Goal: Transaction & Acquisition: Purchase product/service

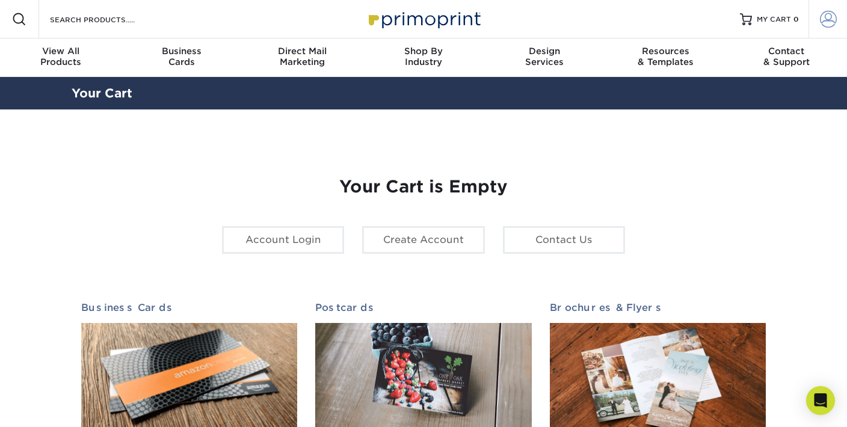
click at [831, 19] on span at bounding box center [828, 19] width 17 height 17
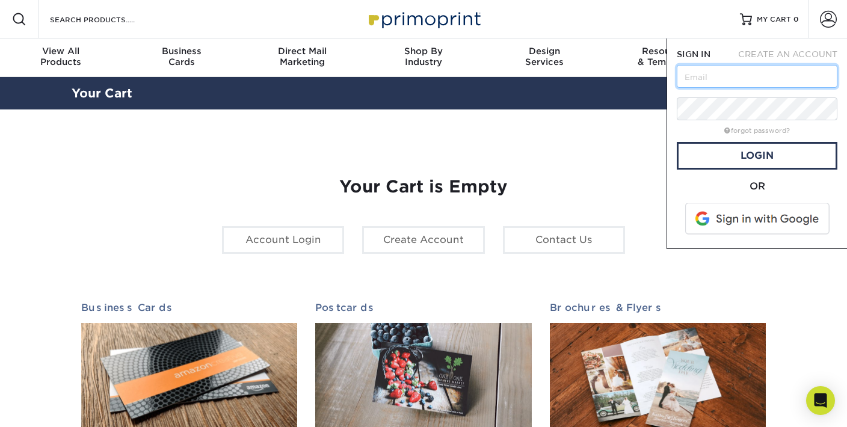
click at [742, 80] on input "text" at bounding box center [757, 76] width 161 height 23
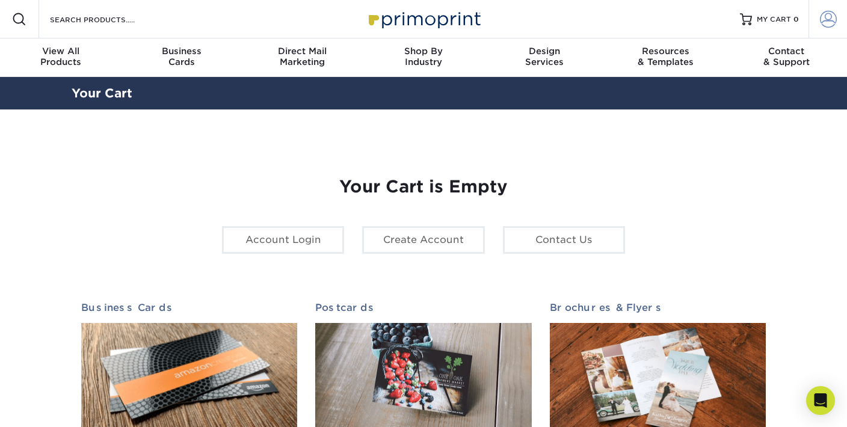
click at [824, 22] on span at bounding box center [828, 19] width 17 height 17
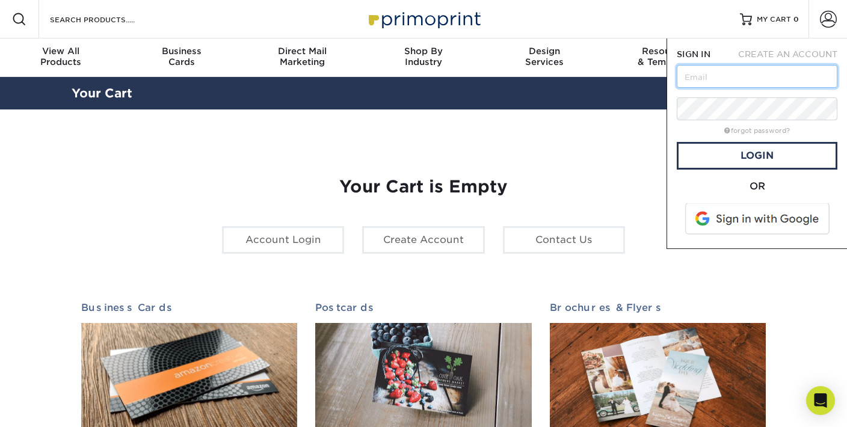
type input "humanresources@pulsellc.com"
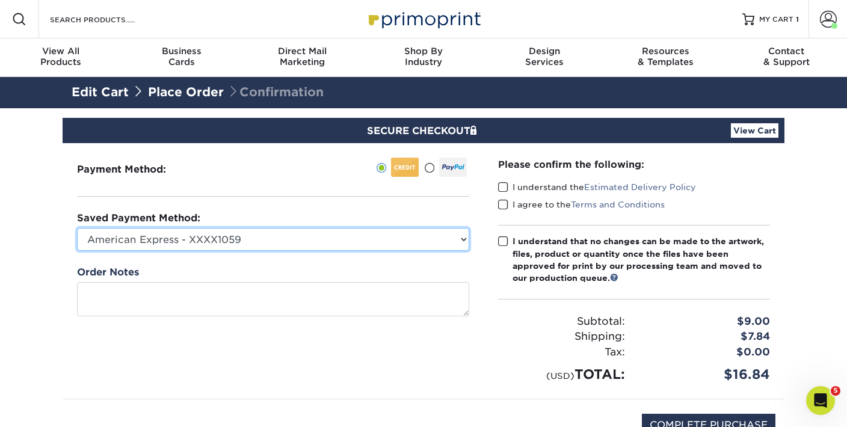
click at [449, 232] on select "American Express - XXXX1059 American Express - XXXX1016 American Express - XXXX…" at bounding box center [273, 239] width 392 height 23
select select "72756"
click at [77, 228] on select "American Express - XXXX1059 American Express - XXXX1016 American Express - XXXX…" at bounding box center [273, 239] width 392 height 23
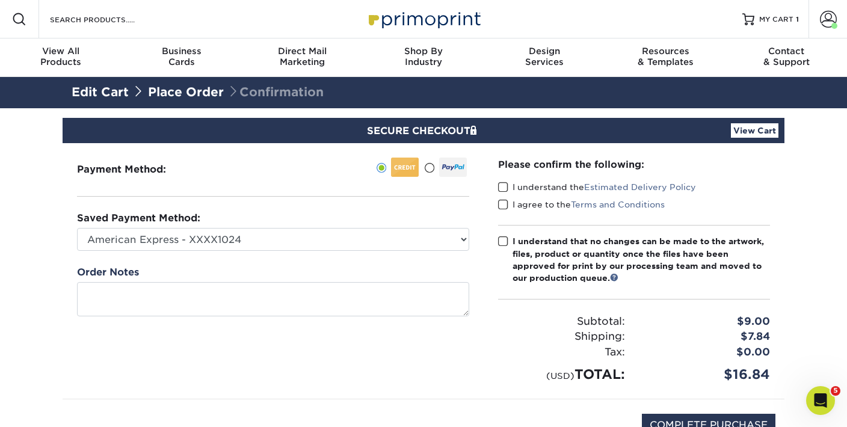
click at [757, 128] on link "View Cart" at bounding box center [755, 130] width 48 height 14
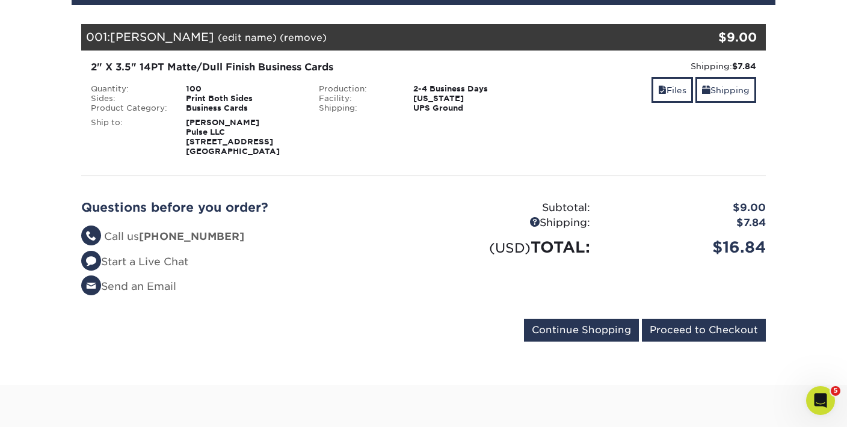
scroll to position [159, 0]
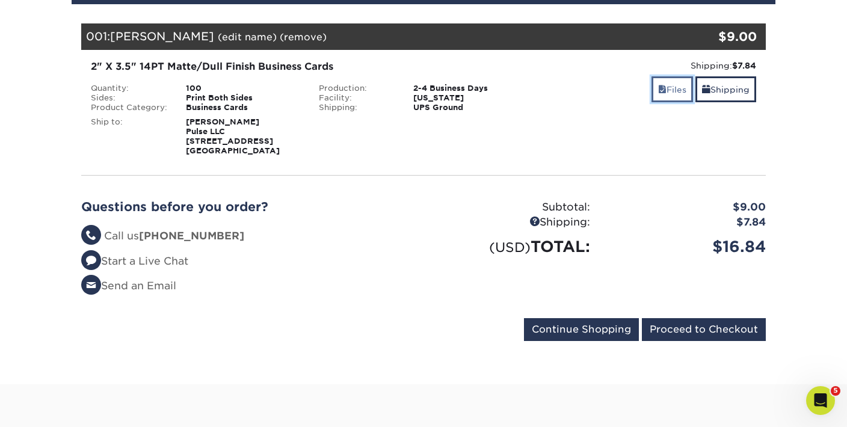
click at [665, 87] on link "Files" at bounding box center [673, 89] width 42 height 26
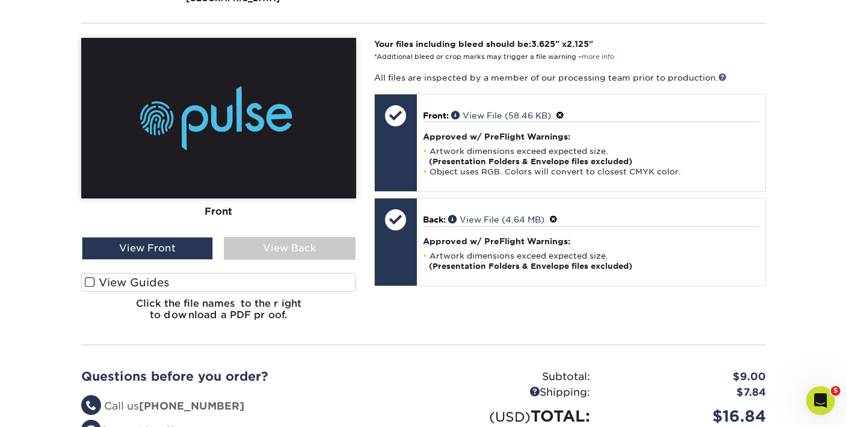
scroll to position [309, 0]
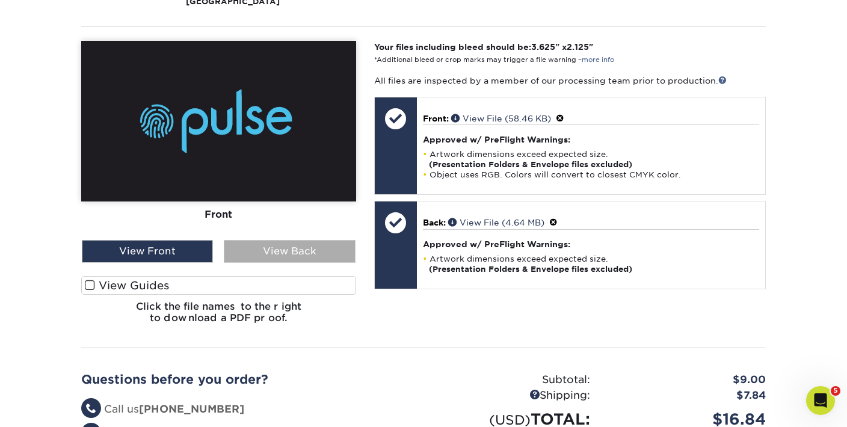
click at [302, 259] on div "View Back" at bounding box center [289, 251] width 131 height 23
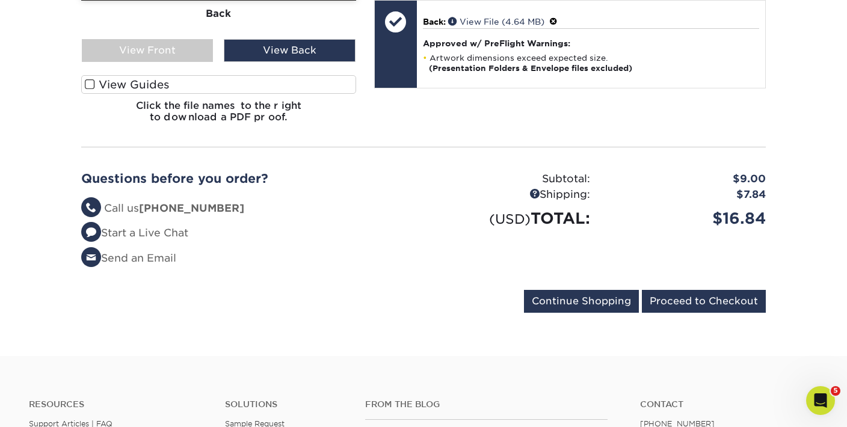
scroll to position [514, 0]
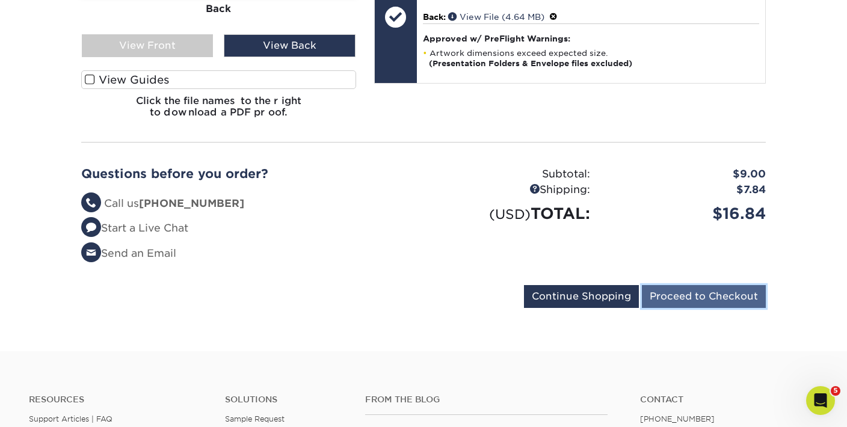
click at [710, 307] on input "Proceed to Checkout" at bounding box center [704, 296] width 124 height 23
